Goal: Information Seeking & Learning: Learn about a topic

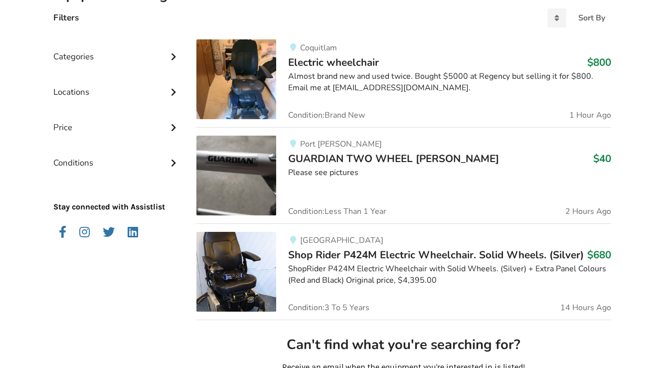
scroll to position [251, 0]
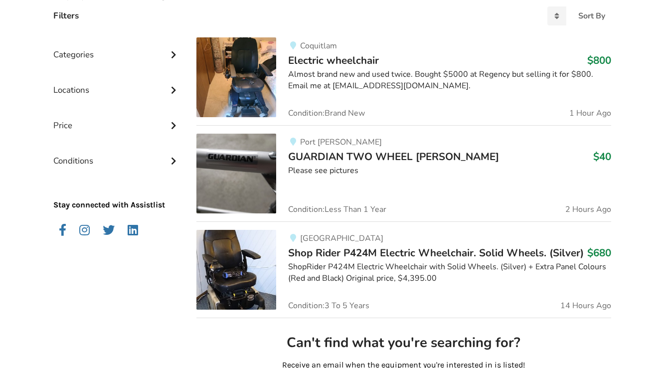
click at [307, 61] on span "Electric wheelchair" at bounding box center [333, 60] width 91 height 14
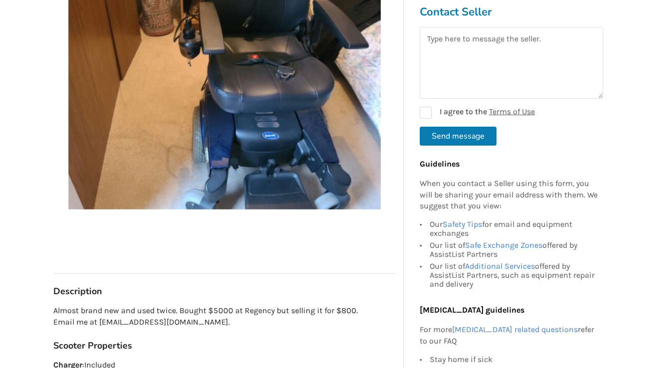
scroll to position [266, 0]
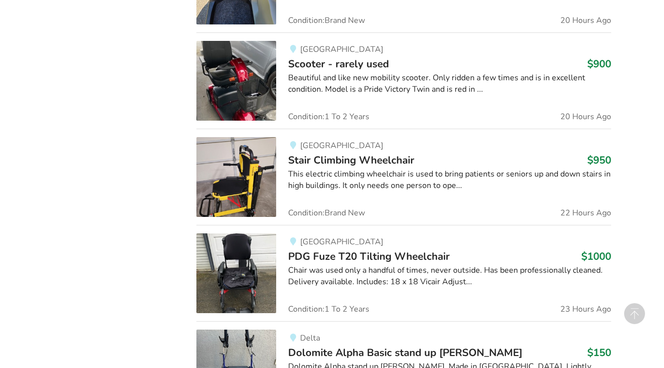
scroll to position [849, 0]
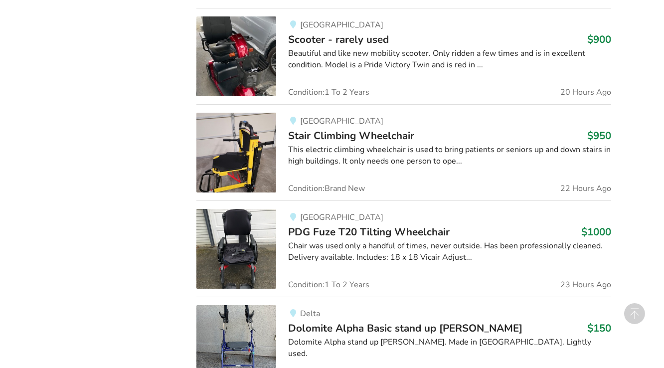
click at [311, 136] on span "Stair Climbing Wheelchair" at bounding box center [351, 136] width 126 height 14
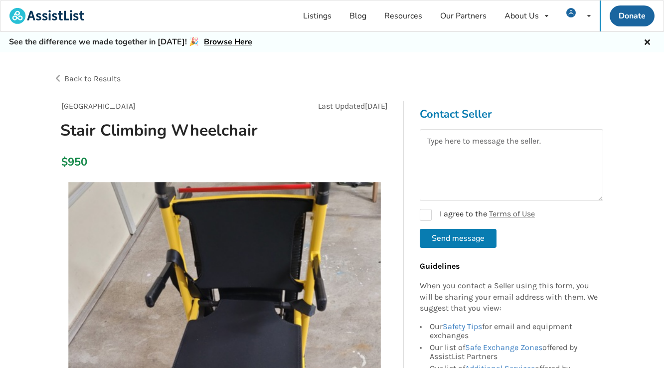
click at [78, 79] on span "Back to Results" at bounding box center [92, 78] width 56 height 9
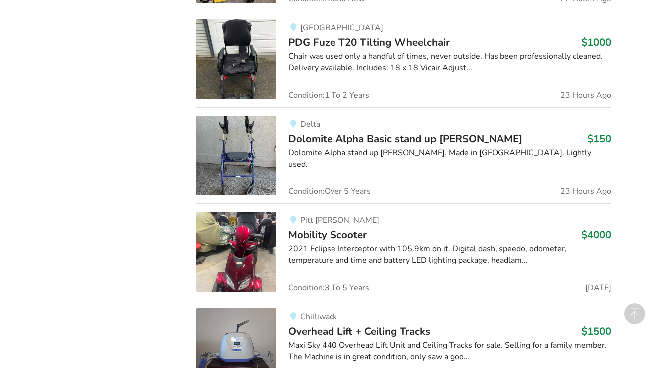
scroll to position [1181, 0]
